Goal: Transaction & Acquisition: Obtain resource

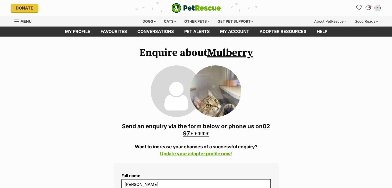
click at [223, 56] on link "Mulberry" at bounding box center [230, 52] width 46 height 13
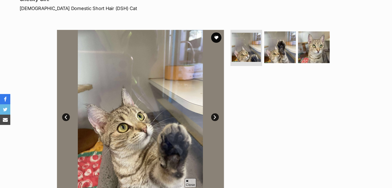
click at [217, 124] on img at bounding box center [140, 113] width 167 height 167
click at [215, 119] on link "Next" at bounding box center [215, 117] width 8 height 8
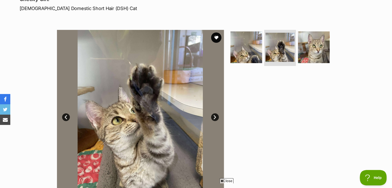
click at [215, 119] on link "Next" at bounding box center [215, 117] width 8 height 8
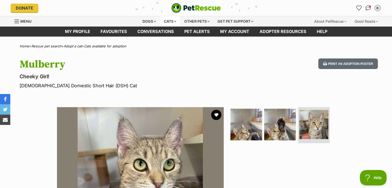
click at [176, 22] on div "Cats" at bounding box center [170, 21] width 20 height 10
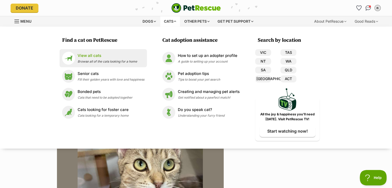
click at [101, 53] on p "View all cats" at bounding box center [108, 56] width 60 height 6
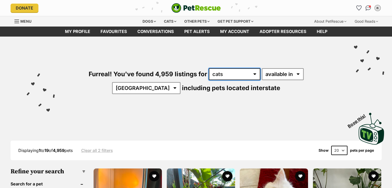
click at [227, 74] on select "any type of pet cats dogs other pets" at bounding box center [235, 74] width 52 height 12
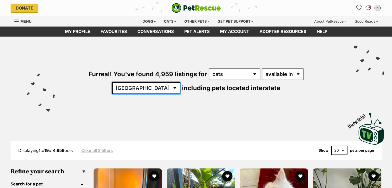
click at [181, 82] on select "Australia ACT NSW NT QLD SA TAS VIC WA" at bounding box center [146, 88] width 68 height 12
select select "[GEOGRAPHIC_DATA]"
click at [181, 82] on select "Australia ACT NSW NT QLD SA TAS VIC WA" at bounding box center [146, 88] width 68 height 12
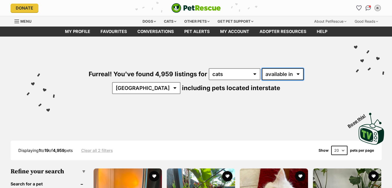
click at [274, 77] on select "available in located in" at bounding box center [283, 74] width 42 height 12
select select "disabled"
click at [261, 68] on select "available in located in" at bounding box center [282, 74] width 42 height 12
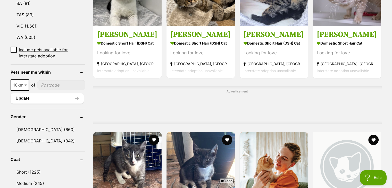
scroll to position [335, 0]
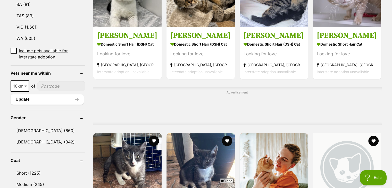
click at [57, 81] on input"] "postcode" at bounding box center [61, 86] width 48 height 10
click at [62, 94] on button "Update" at bounding box center [47, 99] width 73 height 10
click at [60, 81] on input"] "postcode" at bounding box center [61, 86] width 48 height 10
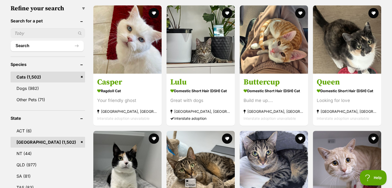
scroll to position [284, 0]
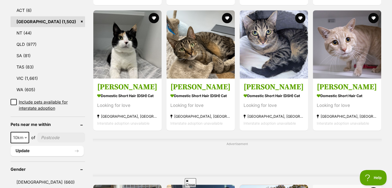
click at [55, 133] on input"] "postcode" at bounding box center [61, 138] width 48 height 10
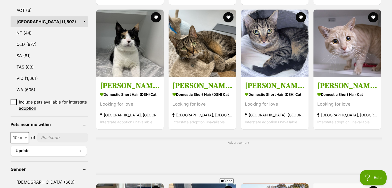
type input"] "2221"
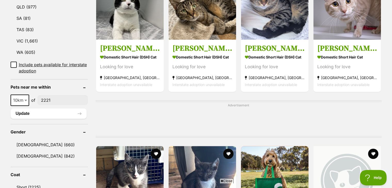
scroll to position [335, 0]
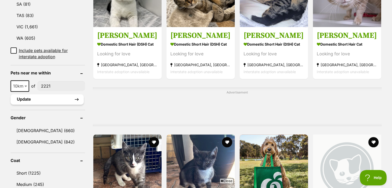
click at [58, 94] on button "Update" at bounding box center [47, 99] width 73 height 10
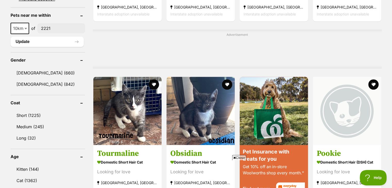
scroll to position [413, 0]
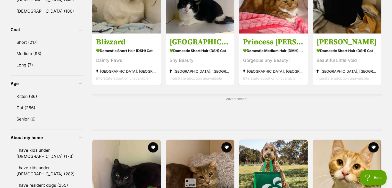
scroll to position [335, 0]
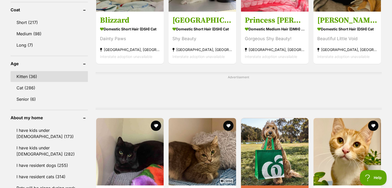
click at [47, 81] on link "Kitten (36)" at bounding box center [49, 76] width 77 height 11
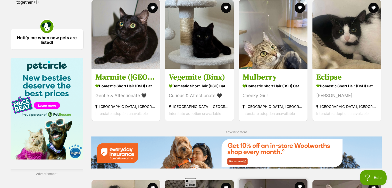
scroll to position [722, 0]
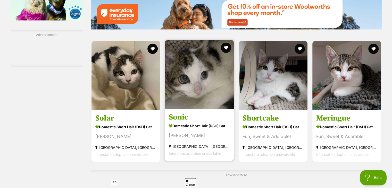
click at [225, 112] on link "Sonic Domestic Short Hair (DSH) Cat Shy Sweetheart Taren Point, NSW Interstate …" at bounding box center [199, 135] width 69 height 52
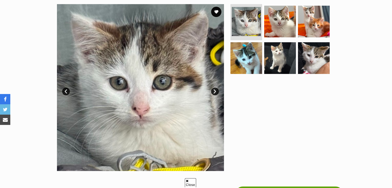
click at [218, 92] on link "Next" at bounding box center [215, 92] width 8 height 8
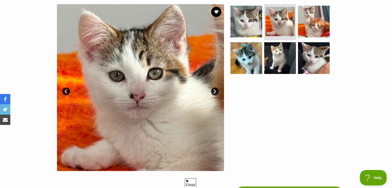
click at [210, 88] on img at bounding box center [140, 87] width 167 height 167
click at [219, 94] on img at bounding box center [140, 87] width 167 height 167
click at [216, 91] on link "Next" at bounding box center [215, 92] width 8 height 8
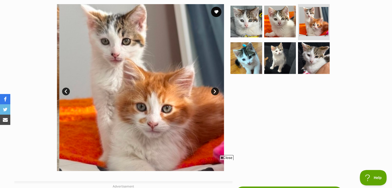
click at [216, 91] on link "Next" at bounding box center [215, 92] width 8 height 8
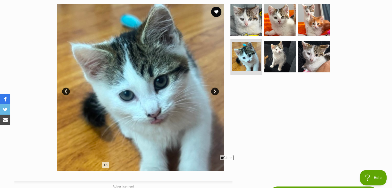
click at [216, 91] on link "Next" at bounding box center [215, 92] width 8 height 8
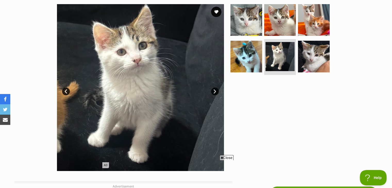
click at [216, 91] on link "Next" at bounding box center [215, 92] width 8 height 8
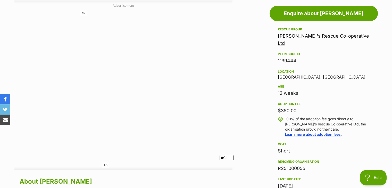
scroll to position [284, 0]
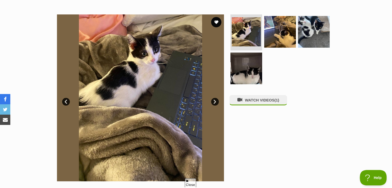
scroll to position [92, 0]
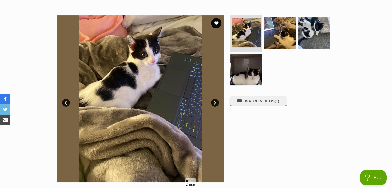
click at [208, 101] on img at bounding box center [140, 98] width 167 height 167
click at [211, 100] on img at bounding box center [140, 98] width 167 height 167
click at [214, 103] on link "Next" at bounding box center [215, 103] width 8 height 8
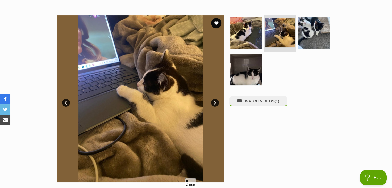
click at [214, 103] on link "Next" at bounding box center [215, 103] width 8 height 8
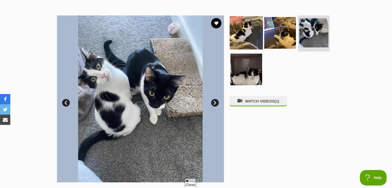
click at [261, 33] on img at bounding box center [246, 32] width 33 height 33
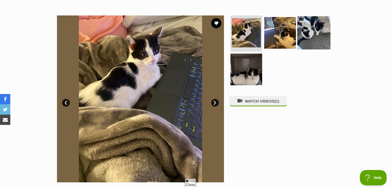
click at [315, 35] on img at bounding box center [313, 32] width 33 height 33
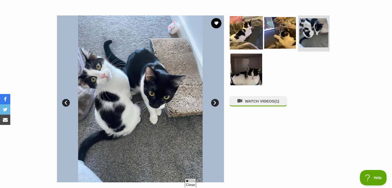
click at [246, 18] on img at bounding box center [246, 32] width 33 height 33
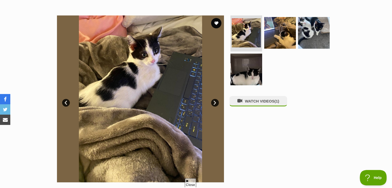
click at [216, 102] on link "Next" at bounding box center [215, 103] width 8 height 8
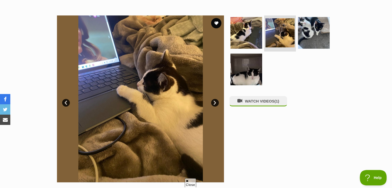
click at [216, 102] on link "Next" at bounding box center [215, 103] width 8 height 8
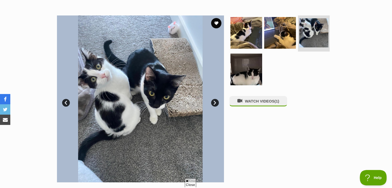
click at [216, 101] on link "Next" at bounding box center [215, 103] width 8 height 8
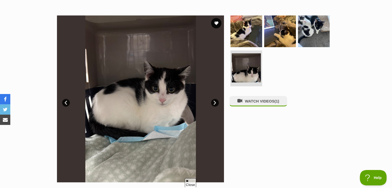
click at [164, 97] on img at bounding box center [140, 98] width 167 height 167
click at [253, 72] on img at bounding box center [246, 68] width 31 height 31
click at [251, 38] on img at bounding box center [246, 31] width 33 height 33
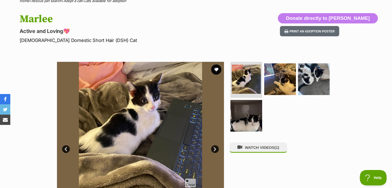
scroll to position [40, 0]
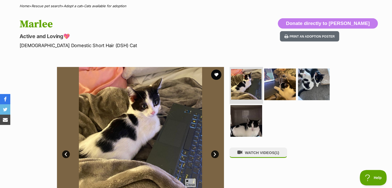
click at [251, 87] on img at bounding box center [246, 84] width 31 height 31
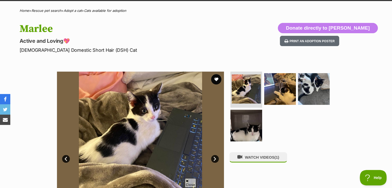
scroll to position [26, 0]
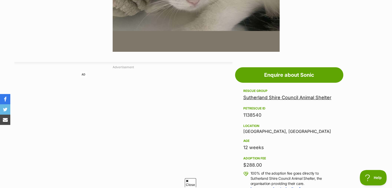
scroll to position [103, 0]
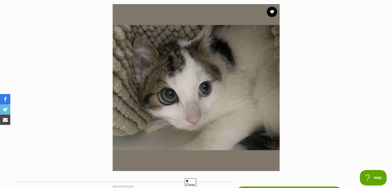
drag, startPoint x: 175, startPoint y: 87, endPoint x: 182, endPoint y: 91, distance: 7.3
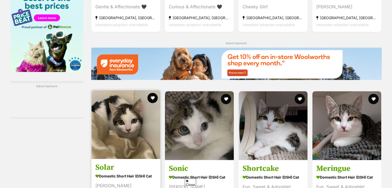
click at [121, 159] on link "Solar Domestic Short Hair (DSH) Cat Shy Sweetheart [GEOGRAPHIC_DATA], [GEOGRAPH…" at bounding box center [126, 185] width 69 height 52
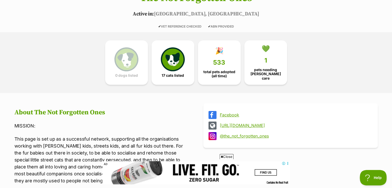
click at [230, 124] on link "[URL][DOMAIN_NAME]" at bounding box center [295, 125] width 151 height 5
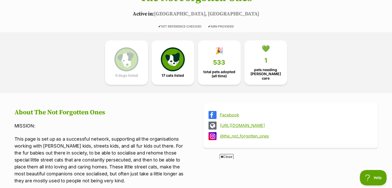
drag, startPoint x: 171, startPoint y: 31, endPoint x: 175, endPoint y: 37, distance: 6.9
drag, startPoint x: 158, startPoint y: 52, endPoint x: 143, endPoint y: 51, distance: 14.5
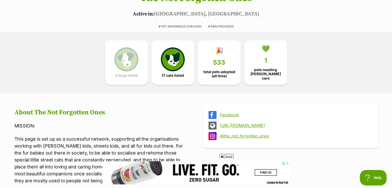
drag, startPoint x: 134, startPoint y: 48, endPoint x: 110, endPoint y: 5, distance: 49.3
